Goal: Transaction & Acquisition: Download file/media

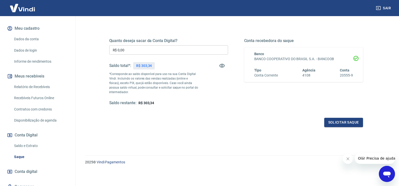
scroll to position [76, 0]
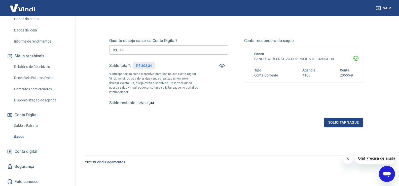
click at [146, 103] on span "R$ 303,34" at bounding box center [147, 103] width 16 height 4
click at [197, 114] on div "Quanto deseja sacar da Conta Digital? R$ 0,00 ​ Saldo total*: R$ 303,34 *Corres…" at bounding box center [236, 76] width 254 height 101
click at [50, 70] on link "Relatório de Recebíveis" at bounding box center [40, 67] width 57 height 10
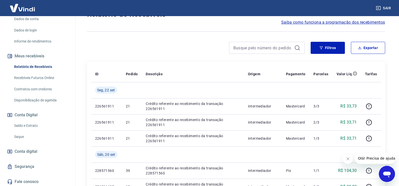
scroll to position [20, 0]
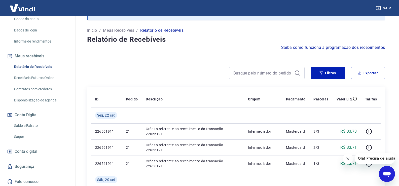
click at [55, 80] on link "Recebíveis Futuros Online" at bounding box center [40, 78] width 57 height 10
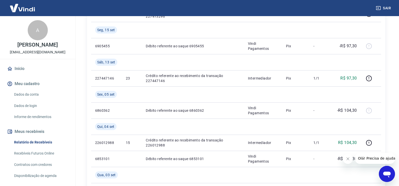
click at [23, 74] on link "Início" at bounding box center [37, 68] width 63 height 11
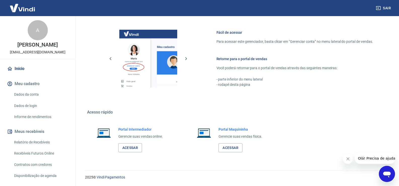
scroll to position [207, 0]
click at [134, 150] on link "Acessar" at bounding box center [130, 147] width 24 height 9
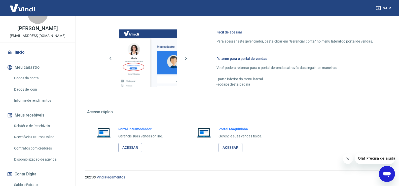
scroll to position [25, 0]
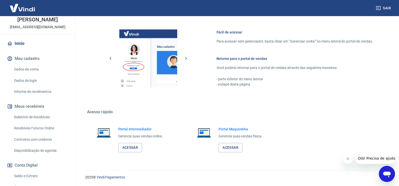
click at [53, 122] on link "Relatório de Recebíveis" at bounding box center [40, 117] width 57 height 10
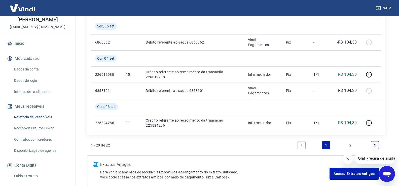
scroll to position [524, 0]
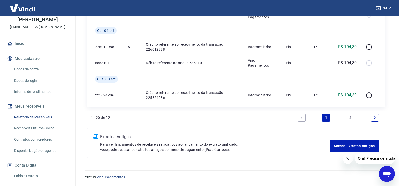
click at [374, 116] on icon "Next page" at bounding box center [375, 118] width 4 height 4
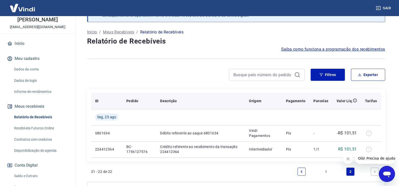
scroll to position [73, 0]
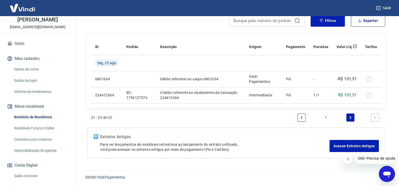
click at [307, 116] on li "Pagination" at bounding box center [302, 118] width 12 height 12
click at [301, 116] on icon "Previous page" at bounding box center [302, 118] width 4 height 4
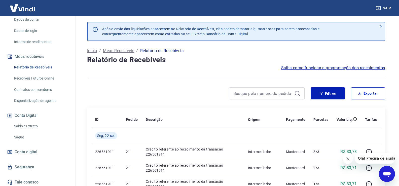
scroll to position [76, 0]
click at [32, 142] on link "Saque" at bounding box center [40, 137] width 57 height 10
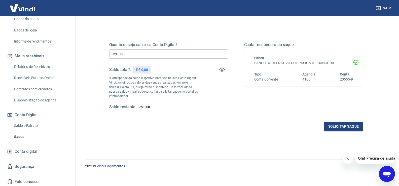
scroll to position [63, 0]
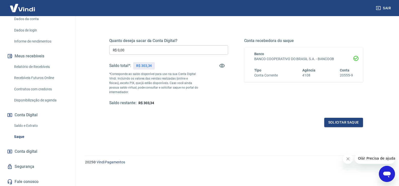
click at [30, 131] on link "Saldo e Extrato" at bounding box center [40, 126] width 57 height 10
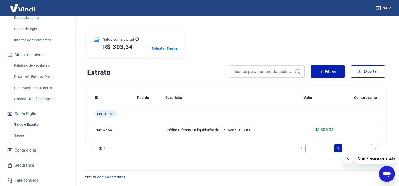
scroll to position [82, 0]
click at [40, 150] on link "Conta digital" at bounding box center [37, 150] width 63 height 11
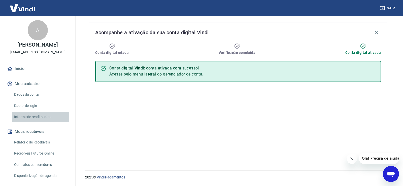
click at [45, 122] on link "Informe de rendimentos" at bounding box center [40, 117] width 57 height 10
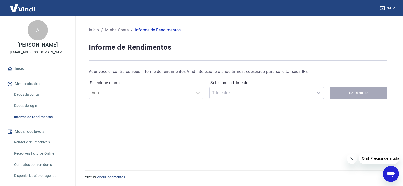
click at [228, 96] on div "Selecione o trimestre Trimestre" at bounding box center [266, 89] width 114 height 20
click at [174, 93] on div at bounding box center [141, 92] width 99 height 7
click at [119, 98] on div "Ano" at bounding box center [146, 93] width 114 height 12
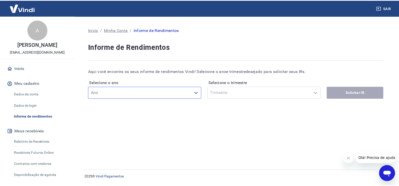
scroll to position [25, 0]
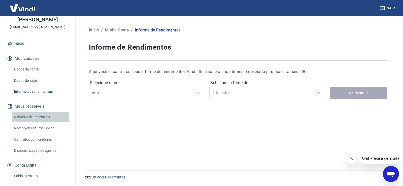
click at [41, 122] on link "Relatório de Recebíveis" at bounding box center [40, 117] width 57 height 10
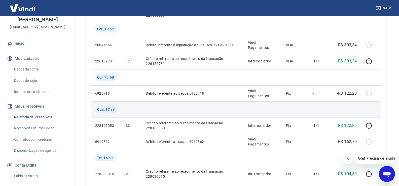
scroll to position [227, 0]
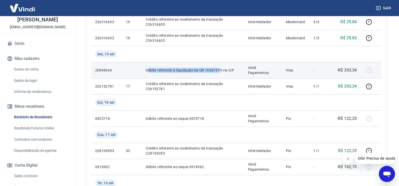
drag, startPoint x: 149, startPoint y: 71, endPoint x: 220, endPoint y: 72, distance: 71.6
click at [220, 72] on p "Débito referente à liquidação da UR 16367219 via CIP" at bounding box center [193, 70] width 94 height 5
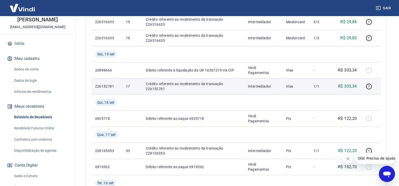
click at [265, 86] on p "Intermediador" at bounding box center [263, 86] width 30 height 5
click at [369, 84] on icon "button" at bounding box center [369, 86] width 6 height 6
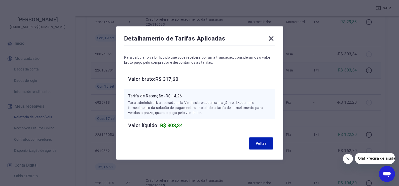
scroll to position [252, 0]
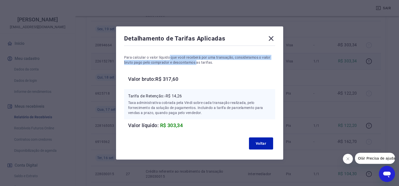
drag, startPoint x: 173, startPoint y: 57, endPoint x: 199, endPoint y: 62, distance: 26.0
click at [199, 62] on p "Para calcular o valor líquido que você receberá por uma transação, consideramos…" at bounding box center [199, 60] width 151 height 10
click at [253, 143] on button "Voltar" at bounding box center [261, 144] width 24 height 12
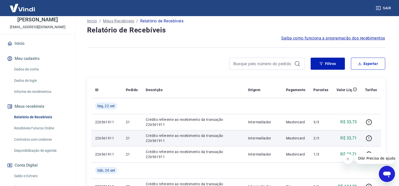
scroll to position [25, 0]
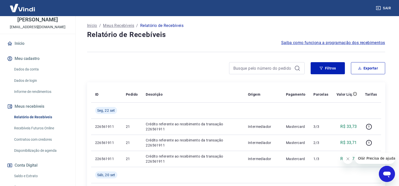
click at [327, 38] on h4 "Relatório de Recebíveis" at bounding box center [236, 35] width 298 height 10
click at [323, 46] on div at bounding box center [236, 52] width 298 height 12
click at [325, 43] on span "Saiba como funciona a programação dos recebimentos" at bounding box center [333, 43] width 104 height 6
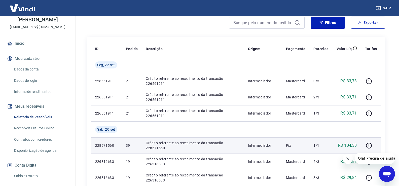
scroll to position [0, 0]
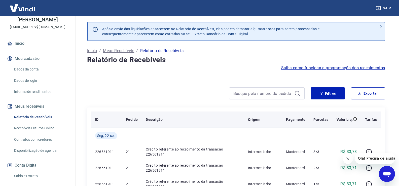
click at [194, 119] on div "Descrição" at bounding box center [193, 119] width 94 height 5
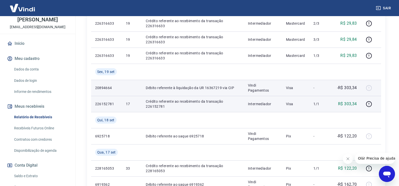
scroll to position [277, 0]
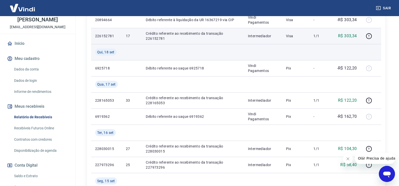
click at [205, 52] on td at bounding box center [193, 52] width 102 height 16
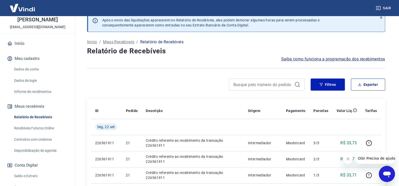
scroll to position [0, 0]
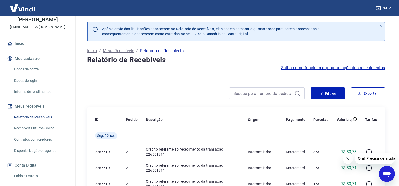
click at [382, 25] on icon at bounding box center [382, 27] width 4 height 4
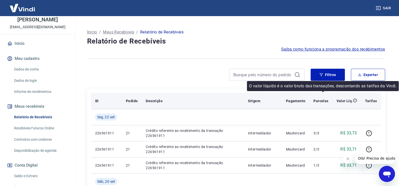
click at [355, 102] on icon at bounding box center [355, 101] width 4 height 4
click at [327, 109] on td at bounding box center [321, 117] width 23 height 16
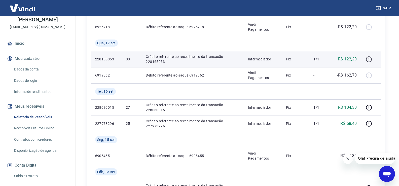
scroll to position [302, 0]
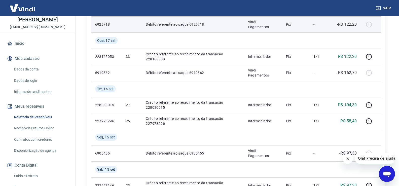
click at [372, 20] on td at bounding box center [371, 24] width 20 height 16
click at [372, 26] on div at bounding box center [371, 24] width 12 height 8
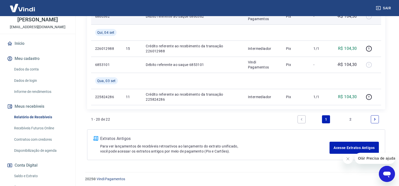
scroll to position [506, 0]
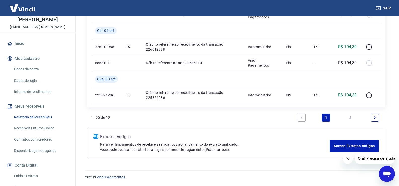
click at [299, 117] on link "Previous page" at bounding box center [302, 118] width 8 height 8
click at [372, 119] on link "Next page" at bounding box center [375, 118] width 8 height 8
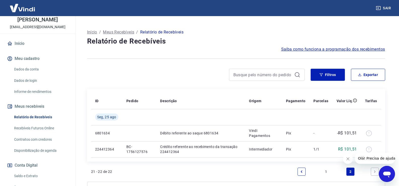
click at [303, 171] on icon "Previous page" at bounding box center [302, 172] width 4 height 4
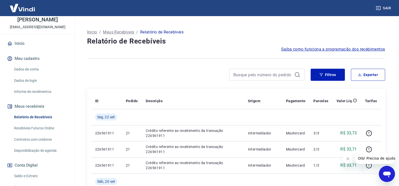
click at [347, 158] on icon "Fechar mensagem da empresa" at bounding box center [348, 159] width 4 height 4
click at [385, 76] on button "Exportar" at bounding box center [368, 75] width 34 height 12
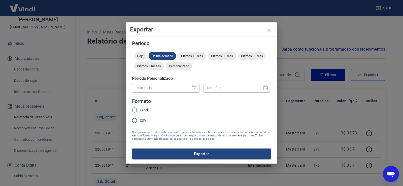
click at [135, 122] on input "CSV" at bounding box center [134, 120] width 11 height 11
radio input "true"
click at [143, 54] on span "Hoje" at bounding box center [140, 56] width 13 height 4
drag, startPoint x: 151, startPoint y: 54, endPoint x: 145, endPoint y: 56, distance: 6.6
click at [151, 55] on span "Última semana" at bounding box center [162, 56] width 27 height 4
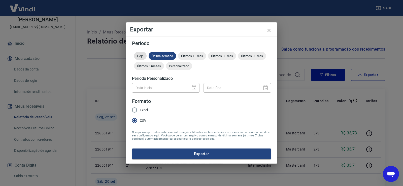
click at [141, 58] on div "Hoje" at bounding box center [140, 56] width 13 height 8
click at [139, 110] on input "Excel" at bounding box center [134, 110] width 11 height 11
radio input "true"
drag, startPoint x: 138, startPoint y: 118, endPoint x: 140, endPoint y: 120, distance: 3.2
click at [138, 120] on input "CSV" at bounding box center [134, 120] width 11 height 11
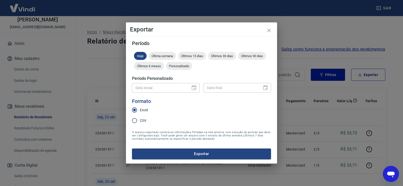
radio input "true"
click at [183, 66] on span "Personalizado" at bounding box center [179, 66] width 26 height 4
click at [140, 56] on span "Hoje" at bounding box center [140, 56] width 13 height 4
click at [154, 66] on span "Últimos 6 meses" at bounding box center [149, 66] width 30 height 4
click at [136, 108] on input "Excel" at bounding box center [134, 110] width 11 height 11
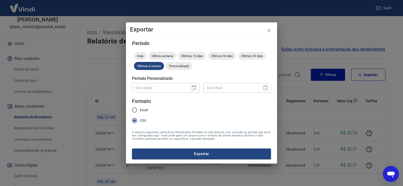
radio input "true"
click at [135, 122] on input "CSV" at bounding box center [134, 120] width 11 height 11
radio input "true"
click at [203, 152] on button "Exportar" at bounding box center [201, 154] width 139 height 11
